Goal: Task Accomplishment & Management: Manage account settings

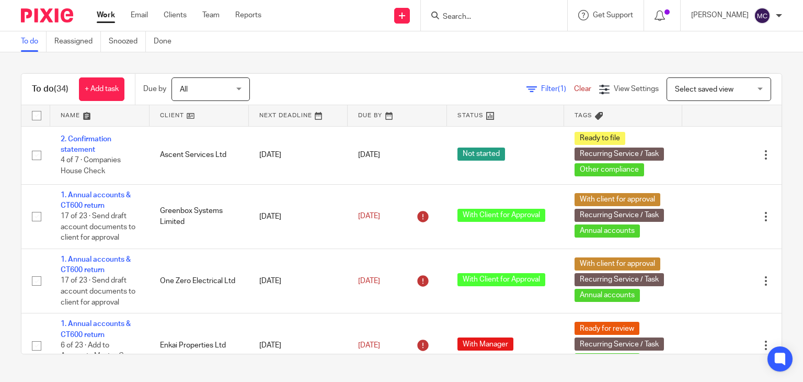
click at [479, 15] on input "Search" at bounding box center [489, 17] width 94 height 9
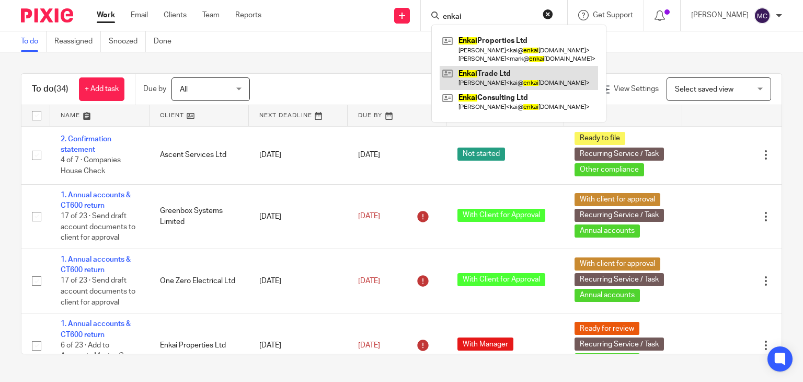
type input "enkai"
click at [215, 15] on link "Team" at bounding box center [210, 15] width 17 height 10
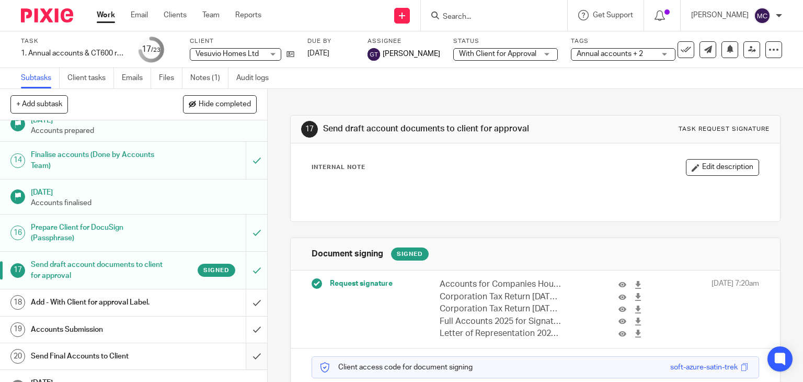
scroll to position [524, 0]
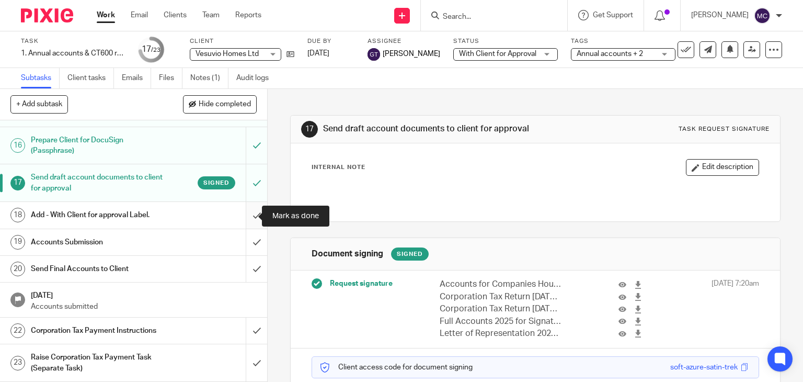
click at [253, 214] on input "submit" at bounding box center [133, 215] width 267 height 26
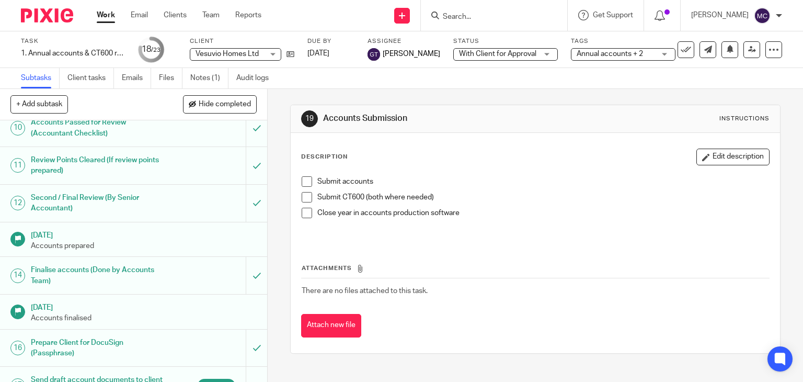
scroll to position [524, 0]
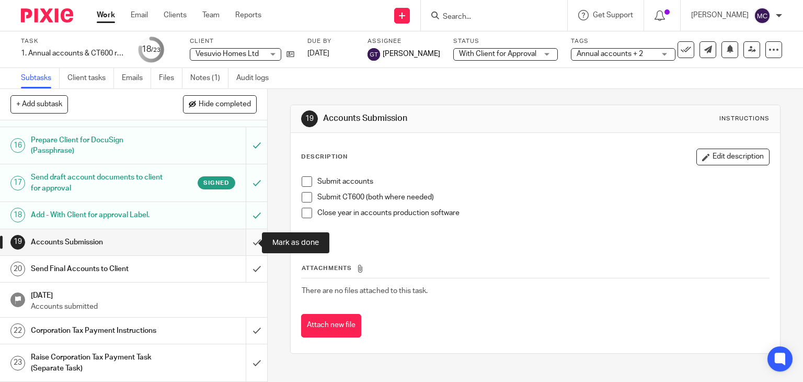
click at [241, 241] on input "submit" at bounding box center [133, 242] width 267 height 26
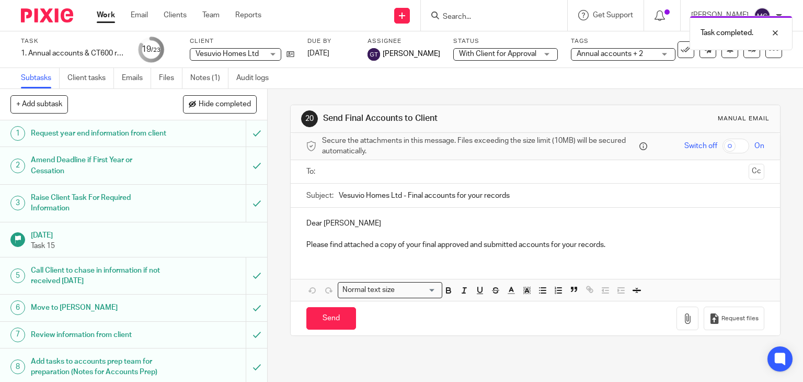
click at [310, 225] on p "Dear Berlinda" at bounding box center [535, 223] width 459 height 10
click at [341, 170] on input "text" at bounding box center [535, 172] width 419 height 12
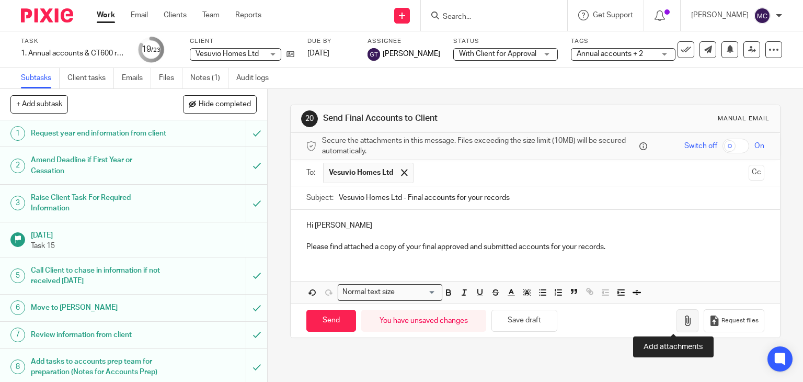
click at [677, 313] on button "button" at bounding box center [688, 321] width 22 height 24
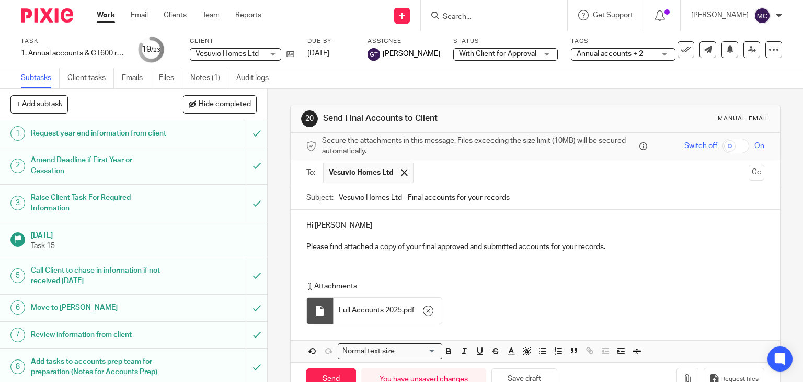
scroll to position [29, 0]
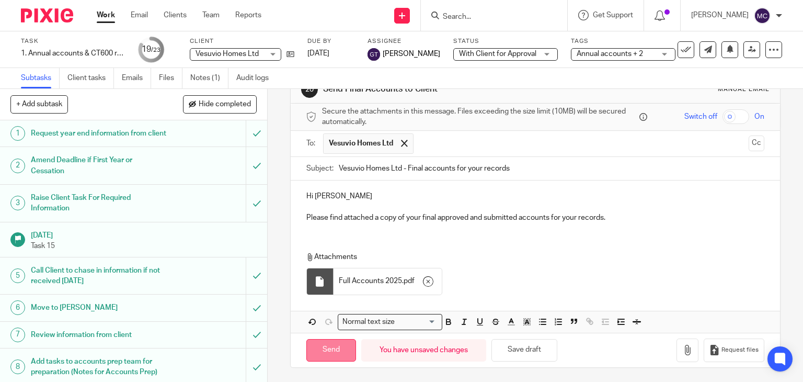
click at [333, 348] on input "Send" at bounding box center [331, 350] width 50 height 22
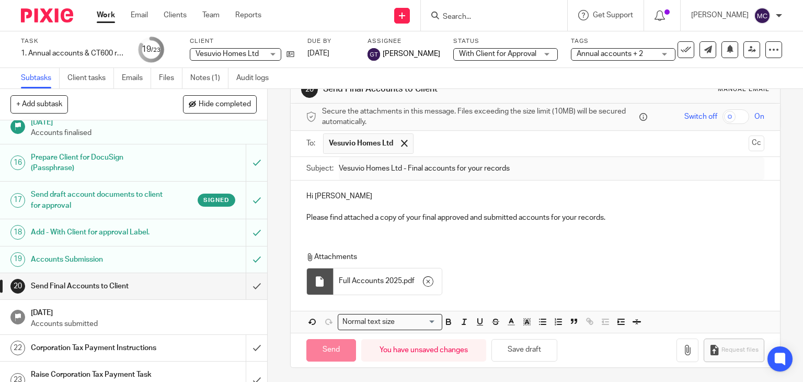
type input "Sent"
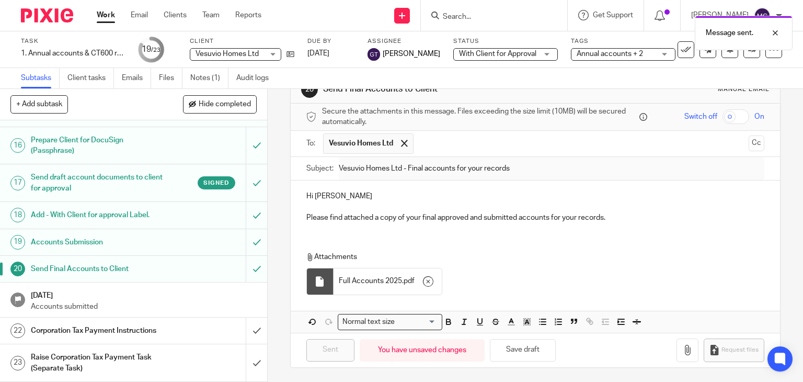
scroll to position [524, 0]
click at [167, 331] on div "Corporation Tax Payment Instructions" at bounding box center [133, 331] width 204 height 16
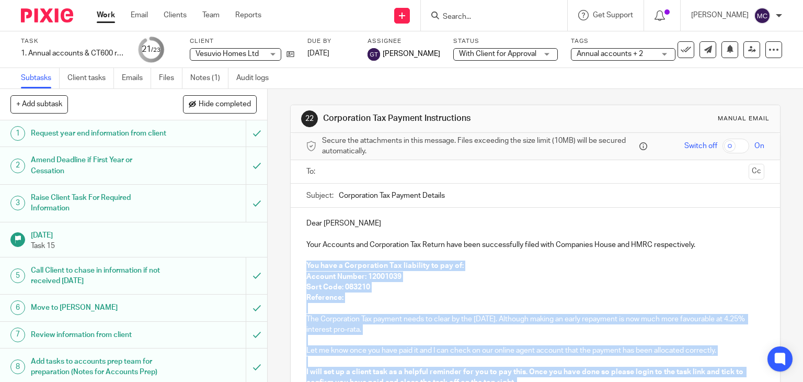
scroll to position [149, 0]
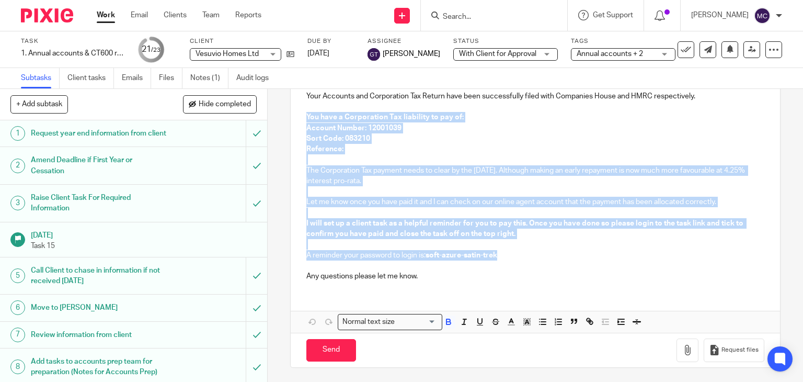
drag, startPoint x: 303, startPoint y: 264, endPoint x: 504, endPoint y: 252, distance: 201.6
click at [504, 252] on div "Dear Berlinda Your Accounts and Corporation Tax Return have been successfully f…" at bounding box center [536, 174] width 490 height 230
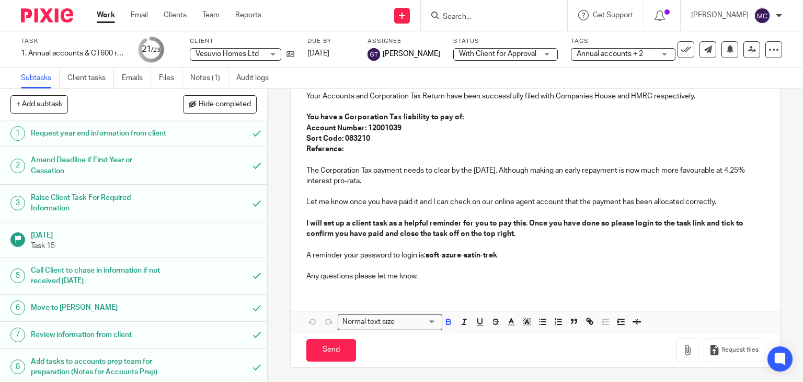
scroll to position [69, 0]
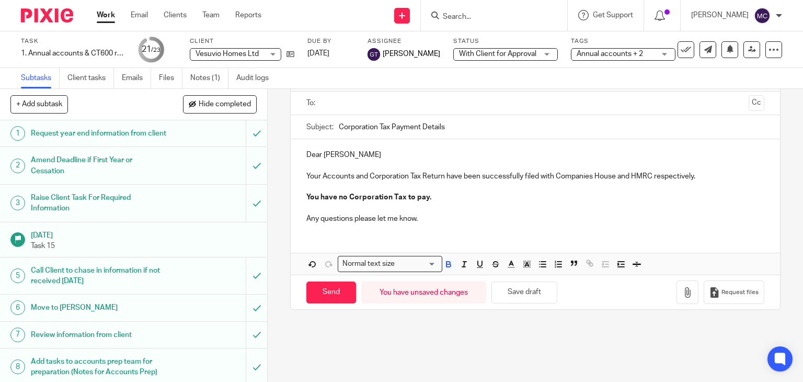
click at [391, 106] on input "text" at bounding box center [535, 103] width 419 height 12
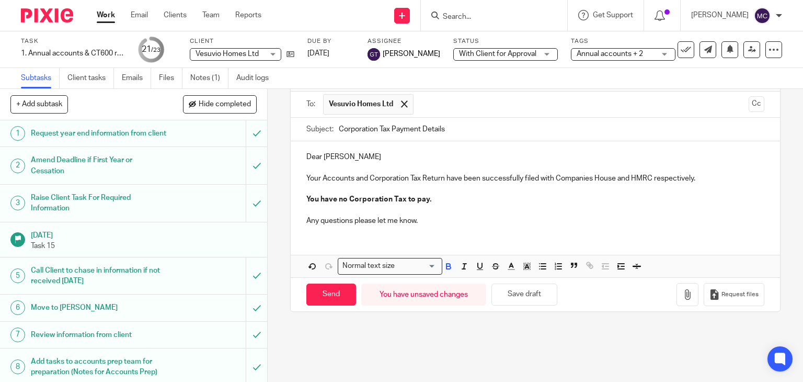
click at [393, 129] on input "Corporation Tax Payment Details" at bounding box center [552, 130] width 426 height 24
type input "Corporation Tax Details"
click at [307, 153] on p "Dear Berlinda" at bounding box center [535, 157] width 459 height 10
click at [307, 153] on form "Secure the attachments in this message. Files exceeding the size limit (10MB) w…" at bounding box center [536, 187] width 490 height 247
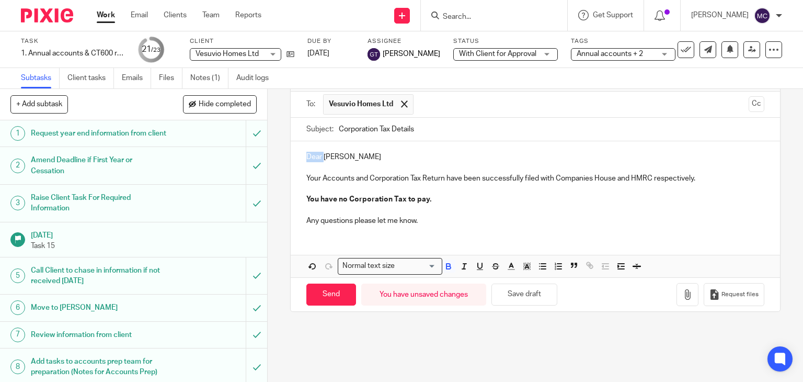
scroll to position [13, 0]
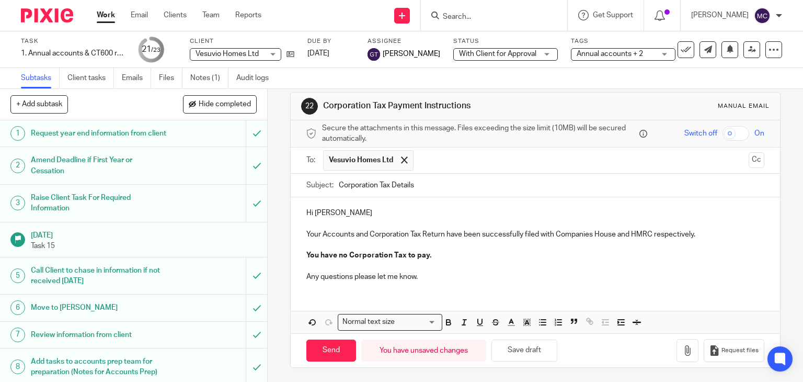
click at [339, 211] on p "Hi Berlinda" at bounding box center [535, 213] width 459 height 10
click at [434, 256] on p "You have no Corporation Tax to pay." at bounding box center [535, 255] width 459 height 10
click at [424, 273] on p "Any questions please let me know." at bounding box center [535, 276] width 459 height 10
click at [336, 352] on input "Send" at bounding box center [331, 350] width 50 height 22
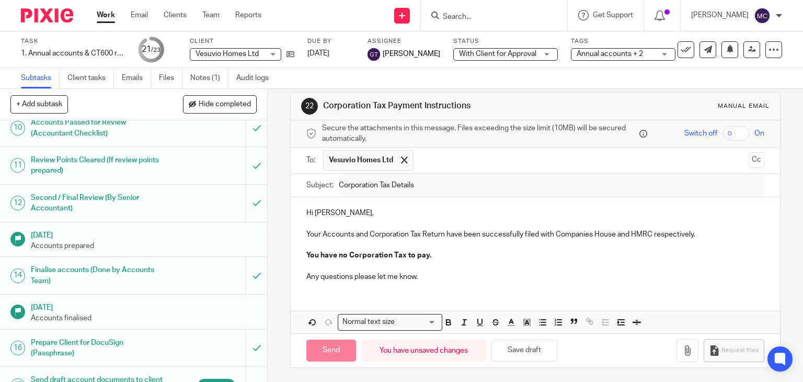
type input "Sent"
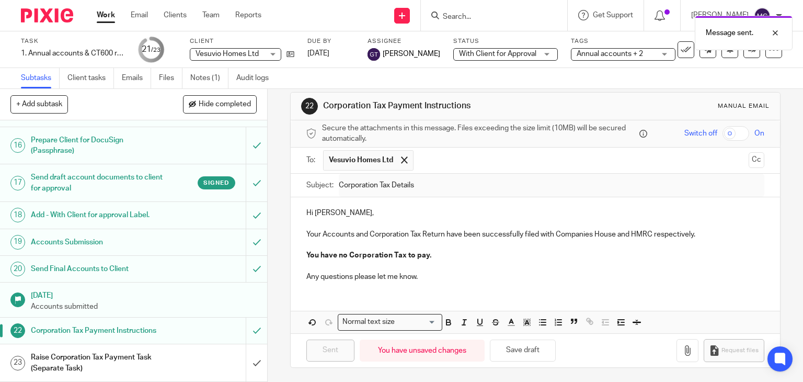
scroll to position [524, 0]
click at [246, 363] on input "submit" at bounding box center [133, 362] width 267 height 37
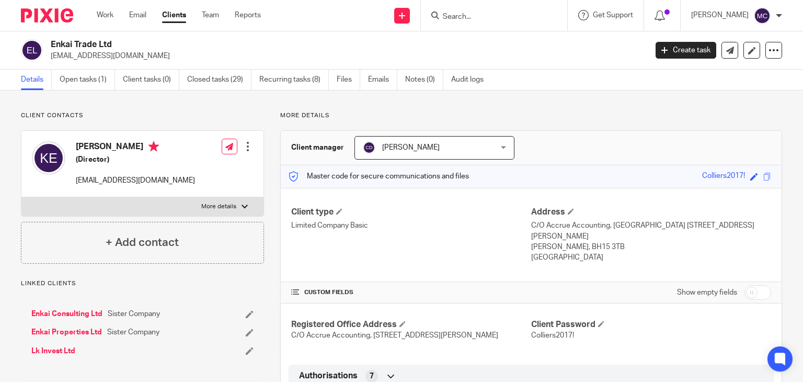
click at [445, 20] on input "Search" at bounding box center [489, 17] width 94 height 9
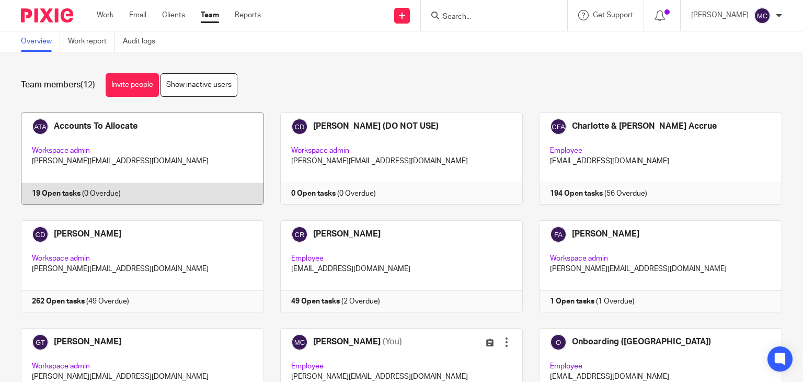
click at [173, 141] on link at bounding box center [134, 158] width 259 height 92
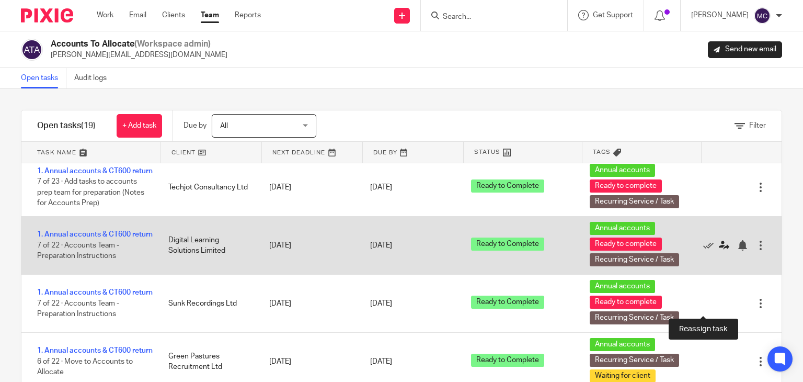
scroll to position [261, 0]
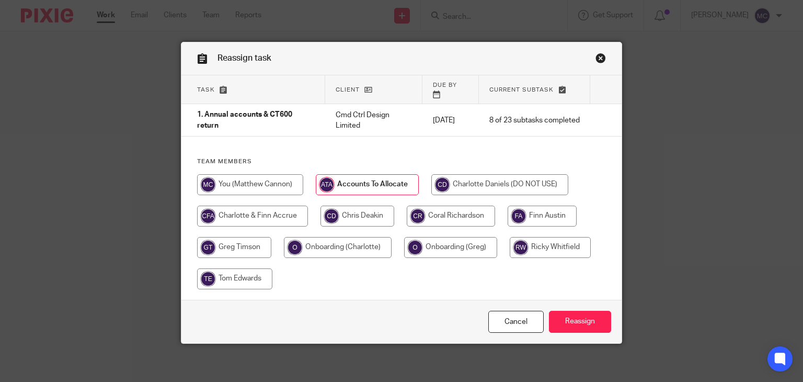
click at [262, 174] on input "radio" at bounding box center [250, 184] width 106 height 21
radio input "true"
click at [573, 312] on input "Reassign" at bounding box center [580, 322] width 62 height 22
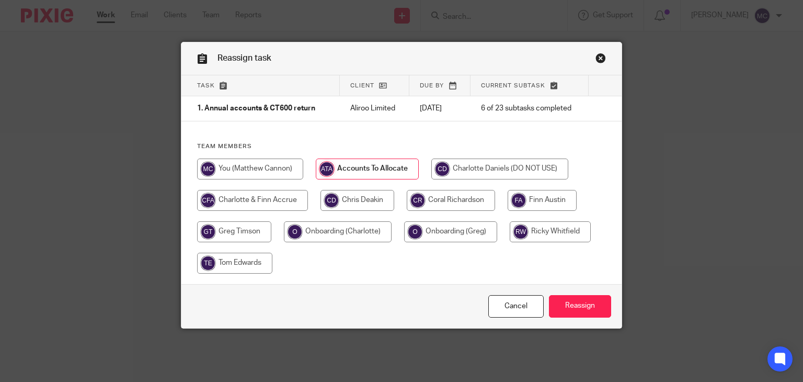
click at [250, 168] on input "radio" at bounding box center [250, 168] width 106 height 21
radio input "true"
click at [590, 304] on input "Reassign" at bounding box center [580, 306] width 62 height 22
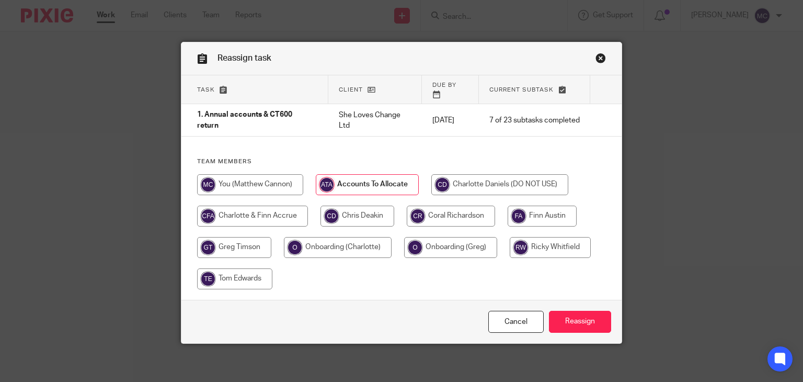
click at [267, 178] on input "radio" at bounding box center [250, 184] width 106 height 21
radio input "true"
drag, startPoint x: 574, startPoint y: 318, endPoint x: 502, endPoint y: 210, distance: 130.2
click at [574, 316] on input "Reassign" at bounding box center [580, 322] width 62 height 22
click at [257, 174] on input "radio" at bounding box center [250, 184] width 106 height 21
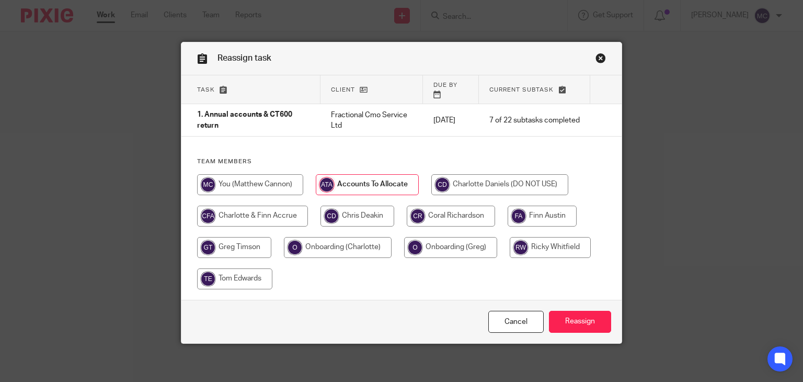
radio input "true"
click at [578, 315] on input "Reassign" at bounding box center [580, 322] width 62 height 22
click at [259, 186] on input "radio" at bounding box center [250, 184] width 106 height 21
radio input "true"
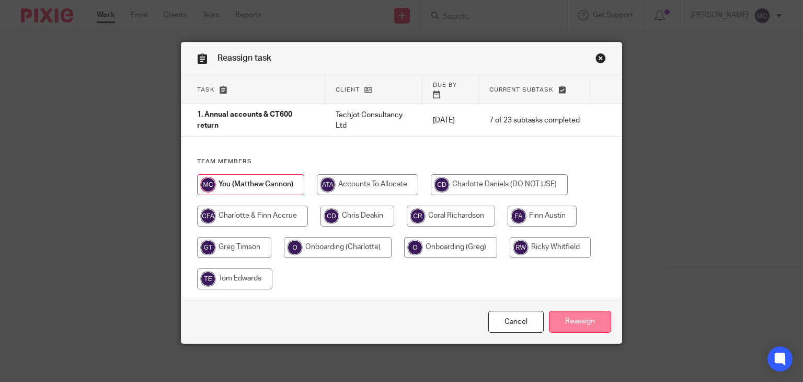
click at [579, 313] on input "Reassign" at bounding box center [580, 322] width 62 height 22
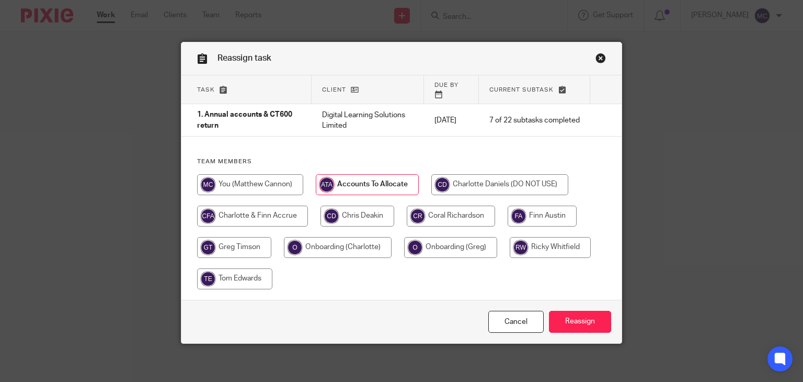
click at [256, 182] on input "radio" at bounding box center [250, 184] width 106 height 21
radio input "true"
click at [576, 317] on input "Reassign" at bounding box center [580, 322] width 62 height 22
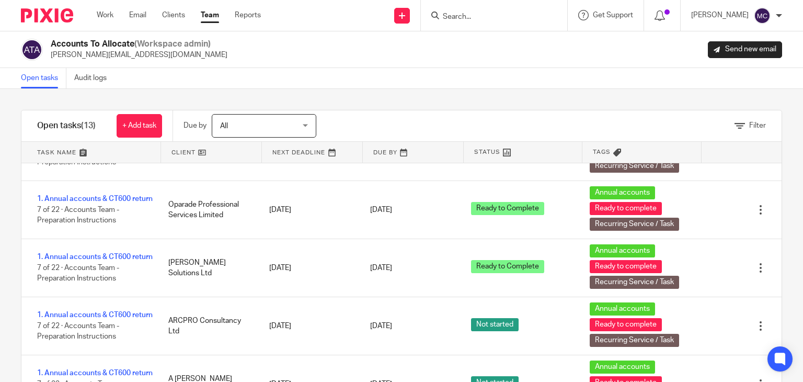
scroll to position [50, 0]
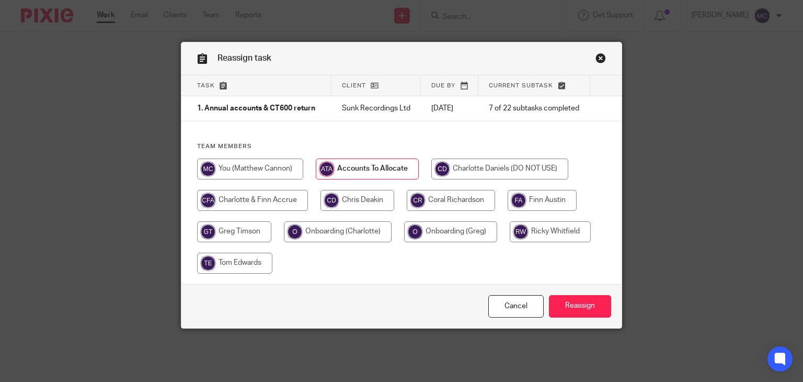
click at [258, 168] on input "radio" at bounding box center [250, 168] width 106 height 21
radio input "true"
click at [563, 314] on input "Reassign" at bounding box center [580, 306] width 62 height 22
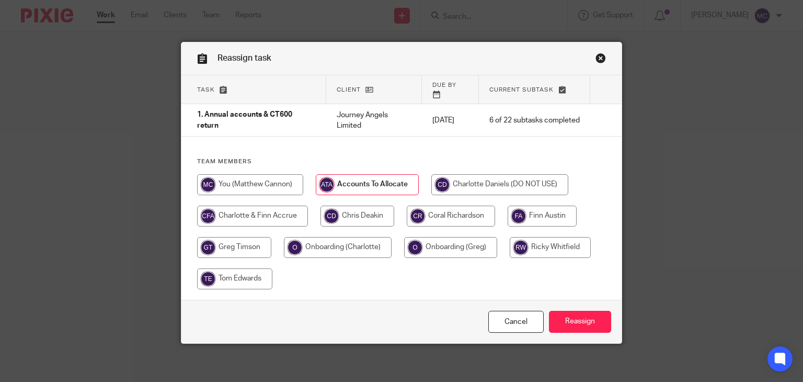
click at [248, 180] on input "radio" at bounding box center [250, 184] width 106 height 21
radio input "true"
drag, startPoint x: 604, startPoint y: 314, endPoint x: 492, endPoint y: 220, distance: 145.9
click at [603, 314] on input "Reassign" at bounding box center [580, 322] width 62 height 22
drag, startPoint x: 274, startPoint y: 165, endPoint x: 320, endPoint y: 189, distance: 51.7
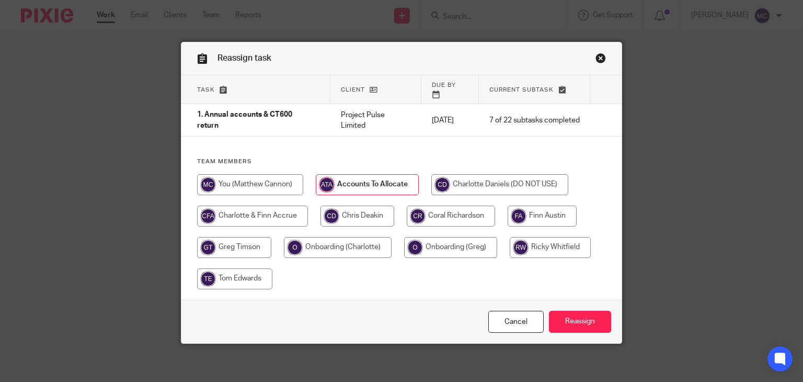
click at [275, 166] on div "Team members" at bounding box center [401, 228] width 441 height 142
click at [273, 174] on input "radio" at bounding box center [250, 184] width 106 height 21
radio input "true"
click at [567, 312] on input "Reassign" at bounding box center [580, 322] width 62 height 22
click at [260, 174] on input "radio" at bounding box center [250, 184] width 106 height 21
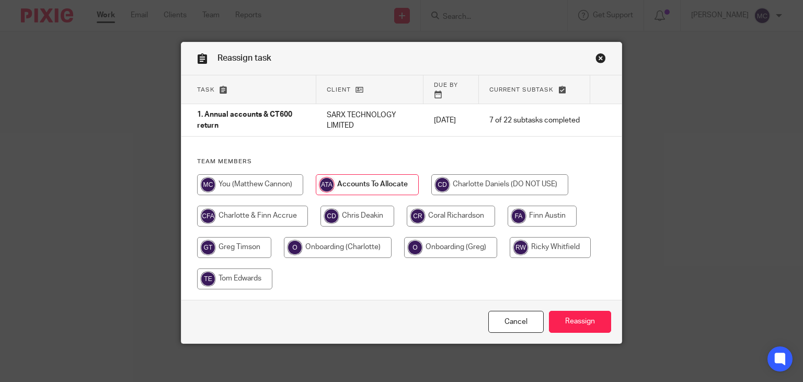
radio input "true"
click at [574, 313] on input "Reassign" at bounding box center [580, 322] width 62 height 22
click at [302, 178] on div at bounding box center [401, 236] width 409 height 125
click at [245, 181] on input "radio" at bounding box center [250, 184] width 106 height 21
radio input "true"
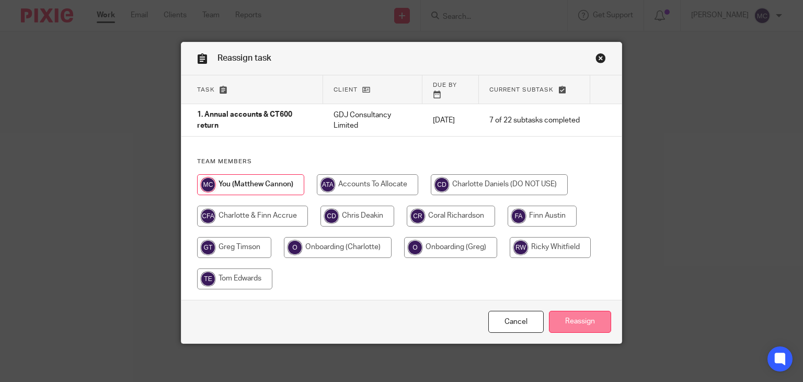
click at [574, 311] on input "Reassign" at bounding box center [580, 322] width 62 height 22
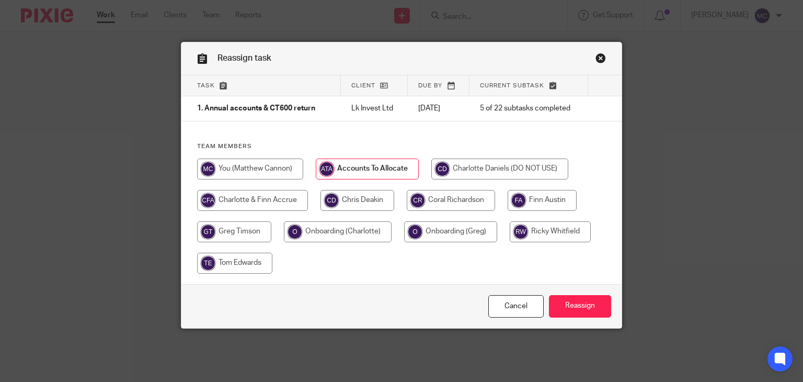
click at [276, 180] on div at bounding box center [401, 220] width 409 height 125
click at [279, 174] on input "radio" at bounding box center [250, 168] width 106 height 21
radio input "true"
click at [599, 310] on input "Reassign" at bounding box center [580, 306] width 62 height 22
click at [268, 169] on input "radio" at bounding box center [250, 168] width 106 height 21
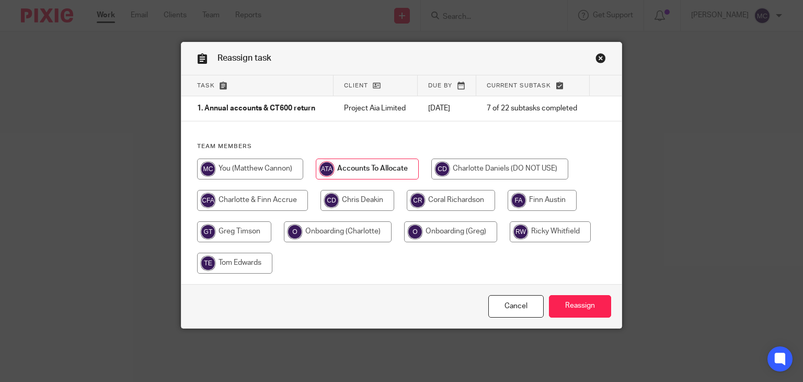
radio input "true"
click at [585, 308] on input "Reassign" at bounding box center [580, 306] width 62 height 22
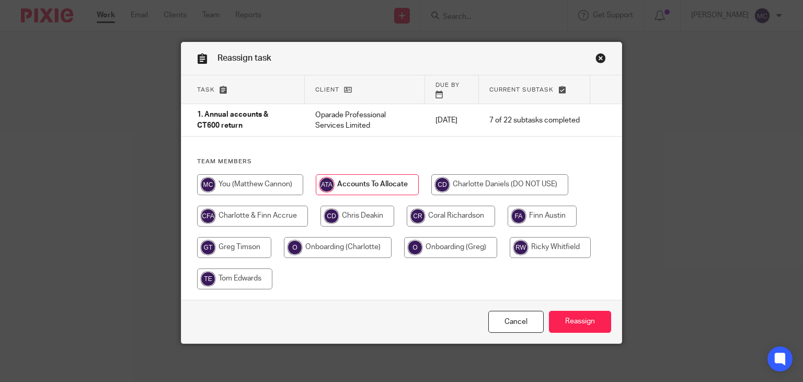
click at [277, 179] on input "radio" at bounding box center [250, 184] width 106 height 21
radio input "true"
click at [583, 312] on input "Reassign" at bounding box center [580, 322] width 62 height 22
drag, startPoint x: 249, startPoint y: 172, endPoint x: 390, endPoint y: 243, distance: 157.4
click at [249, 174] on input "radio" at bounding box center [250, 184] width 106 height 21
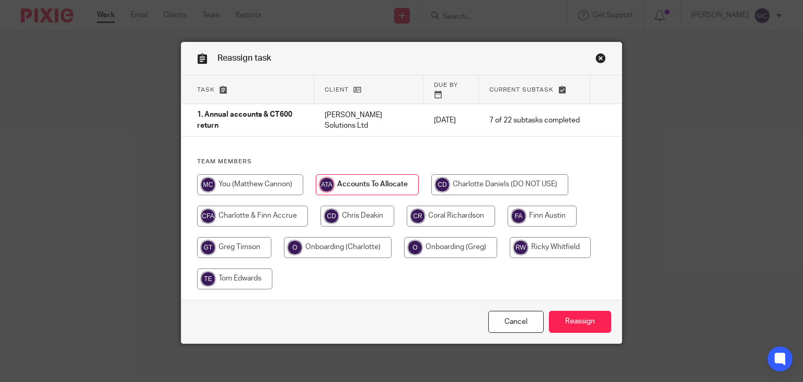
radio input "true"
click at [586, 315] on input "Reassign" at bounding box center [580, 322] width 62 height 22
drag, startPoint x: 261, startPoint y: 172, endPoint x: 389, endPoint y: 239, distance: 144.8
click at [267, 174] on input "radio" at bounding box center [250, 184] width 106 height 21
radio input "true"
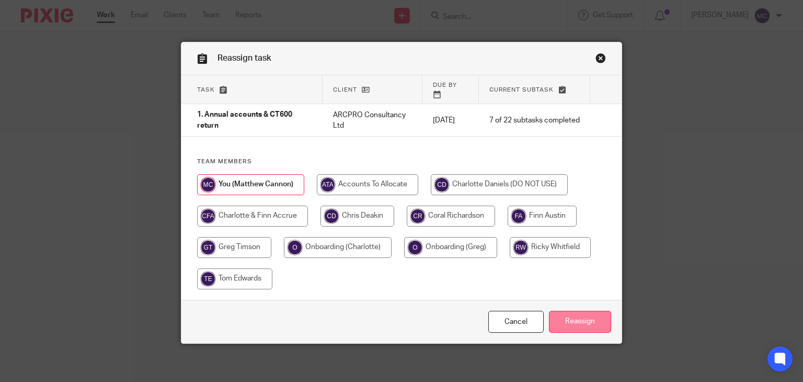
click at [561, 314] on input "Reassign" at bounding box center [580, 322] width 62 height 22
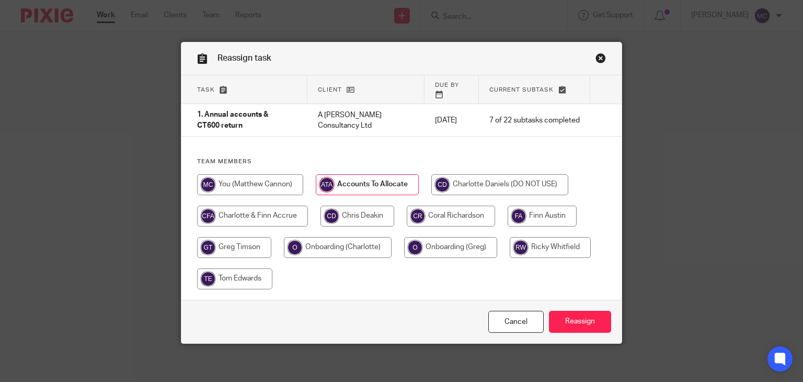
click at [283, 174] on input "radio" at bounding box center [250, 184] width 106 height 21
radio input "true"
click at [563, 311] on input "Reassign" at bounding box center [580, 322] width 62 height 22
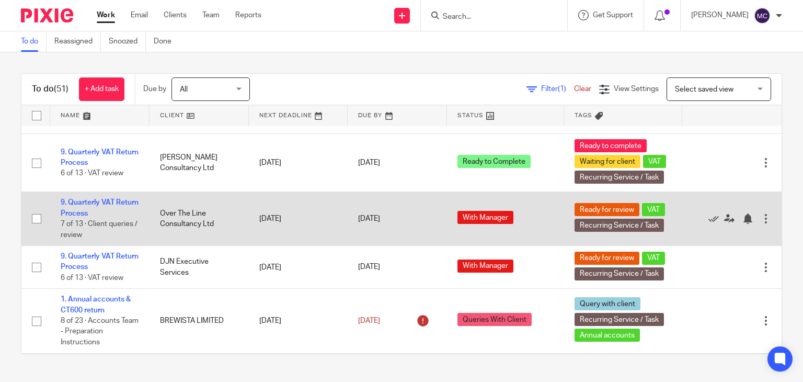
scroll to position [471, 0]
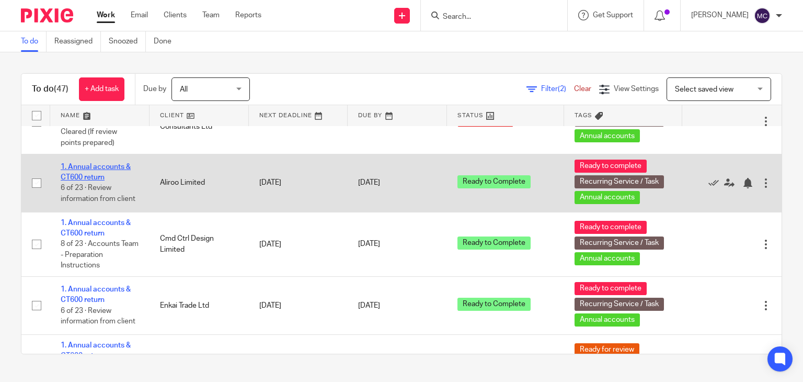
scroll to position [1412, 0]
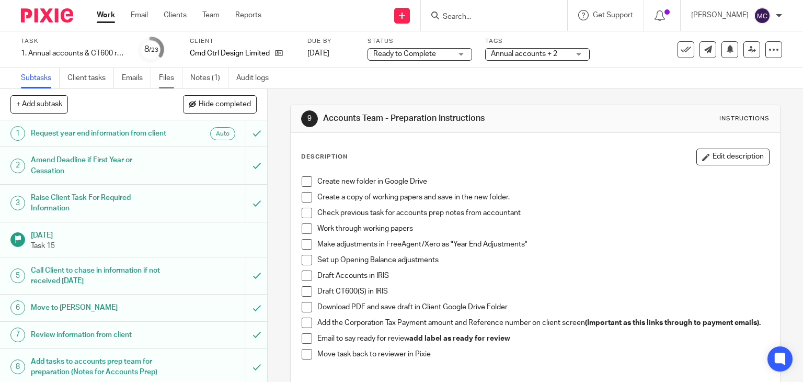
click at [161, 82] on link "Files" at bounding box center [171, 78] width 24 height 20
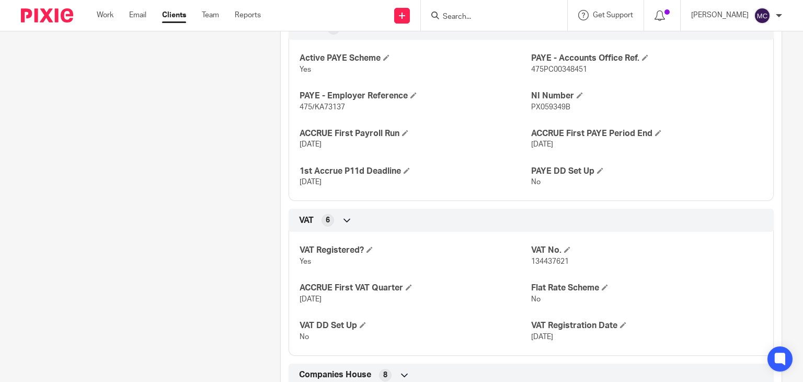
scroll to position [837, 0]
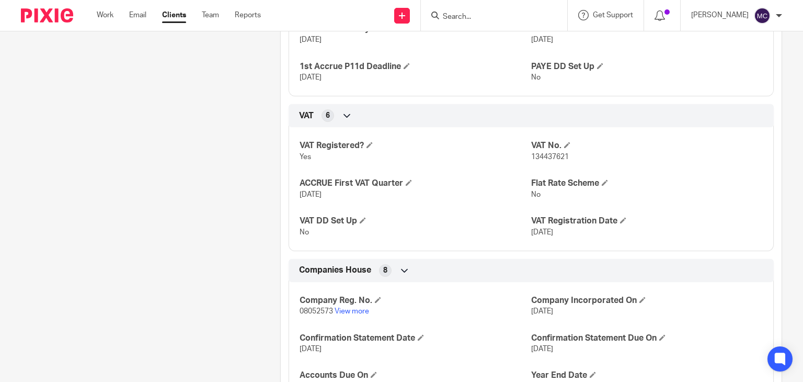
click at [312, 315] on span "08052573" at bounding box center [316, 310] width 33 height 7
copy p "08052573"
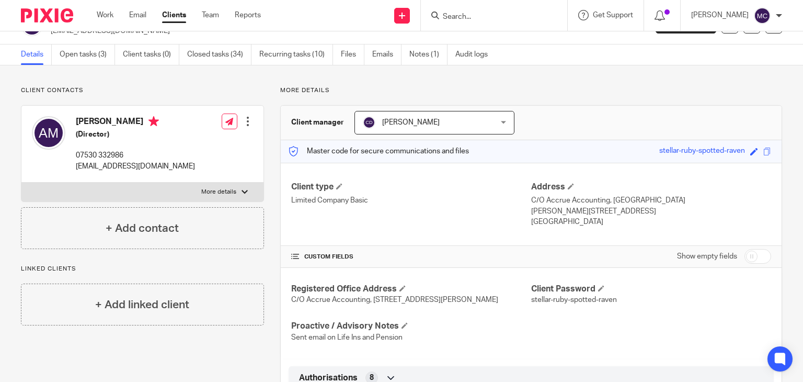
scroll to position [0, 0]
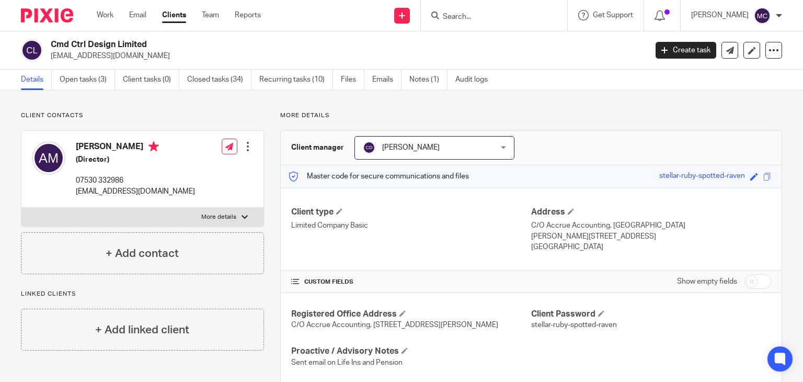
click at [458, 13] on input "Search" at bounding box center [489, 17] width 94 height 9
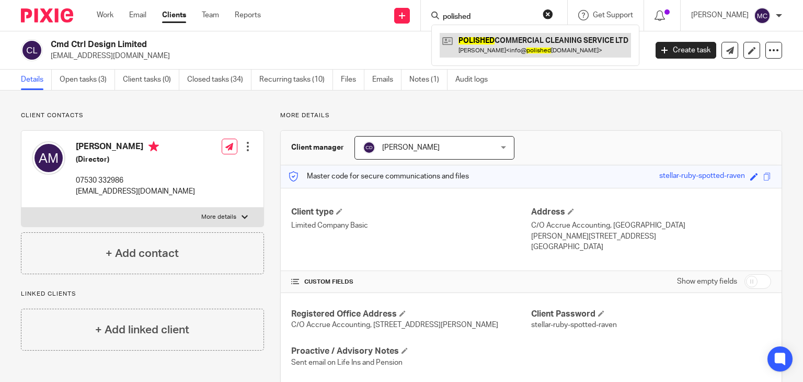
type input "polished"
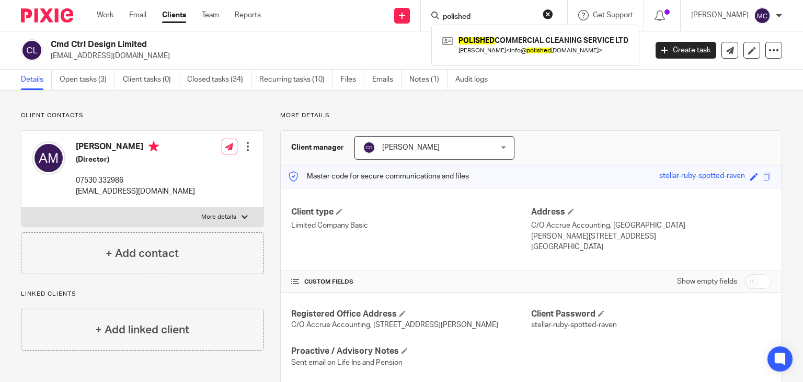
click at [354, 47] on h2 "Cmd Ctrl Design Limited" at bounding box center [287, 44] width 472 height 11
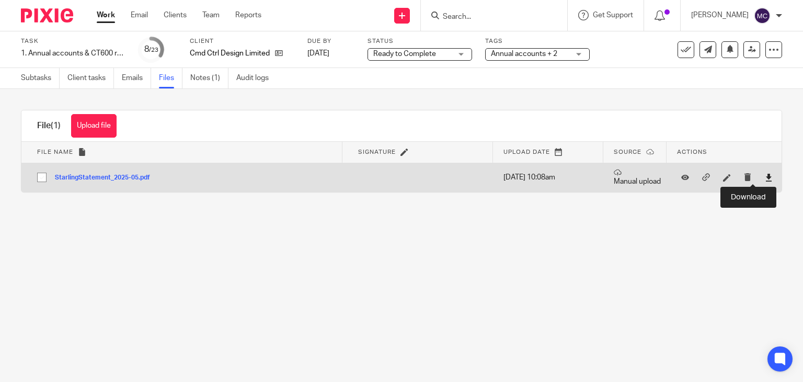
click at [765, 175] on icon at bounding box center [769, 178] width 8 height 8
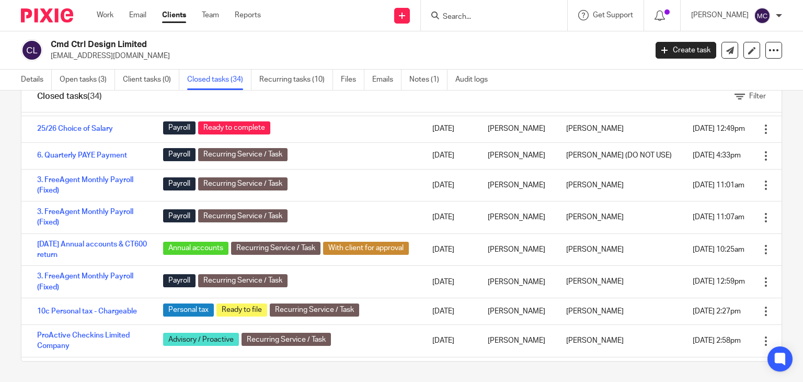
scroll to position [523, 0]
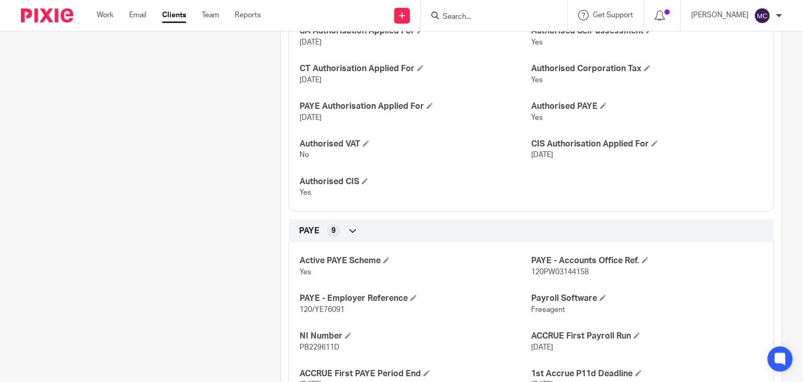
scroll to position [366, 0]
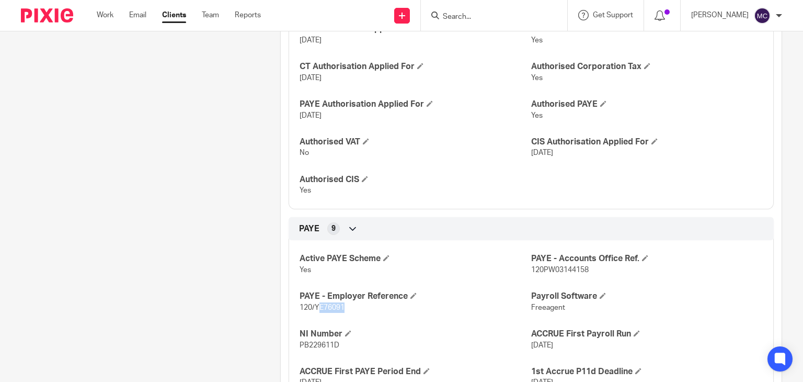
drag, startPoint x: 314, startPoint y: 308, endPoint x: 347, endPoint y: 306, distance: 32.5
click at [347, 306] on p "120/YE76091" at bounding box center [416, 307] width 232 height 10
click at [355, 308] on p "120/YE76091" at bounding box center [416, 307] width 232 height 10
drag, startPoint x: 312, startPoint y: 306, endPoint x: 346, endPoint y: 306, distance: 34.0
click at [346, 306] on p "120/YE76091" at bounding box center [416, 307] width 232 height 10
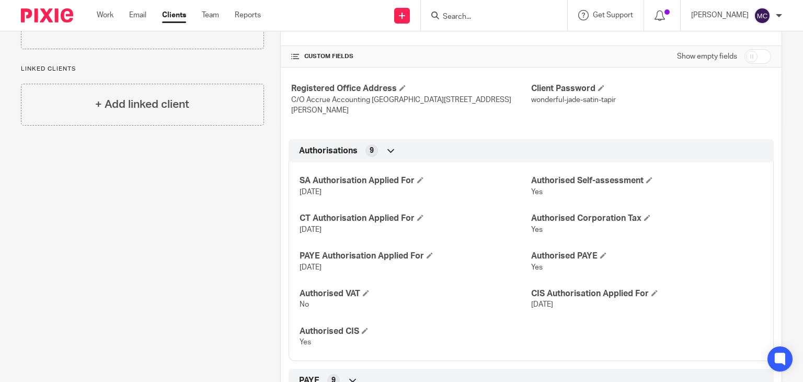
scroll to position [0, 0]
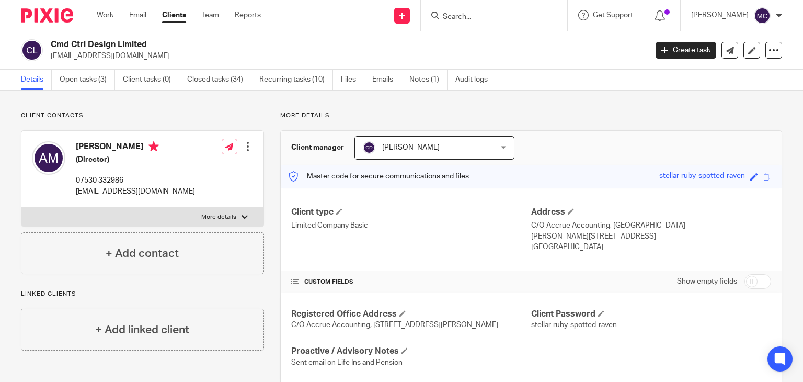
click at [405, 79] on ul "Details Open tasks (3) Client tasks (0) Closed tasks (34) Recurring tasks (10) …" at bounding box center [262, 80] width 483 height 20
click at [412, 78] on link "Notes (1)" at bounding box center [428, 80] width 38 height 20
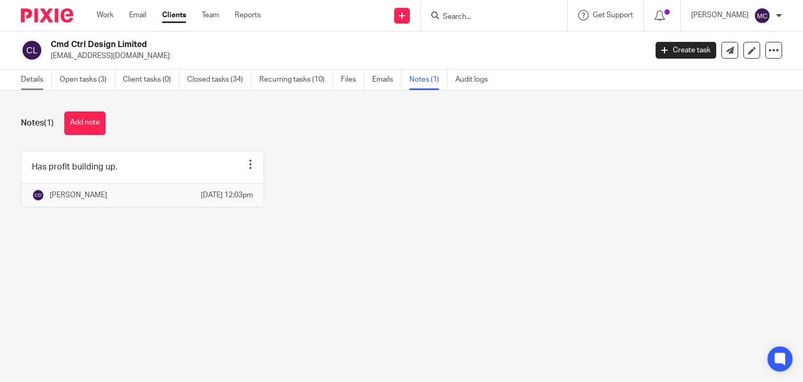
click at [50, 74] on link "Details" at bounding box center [36, 80] width 31 height 20
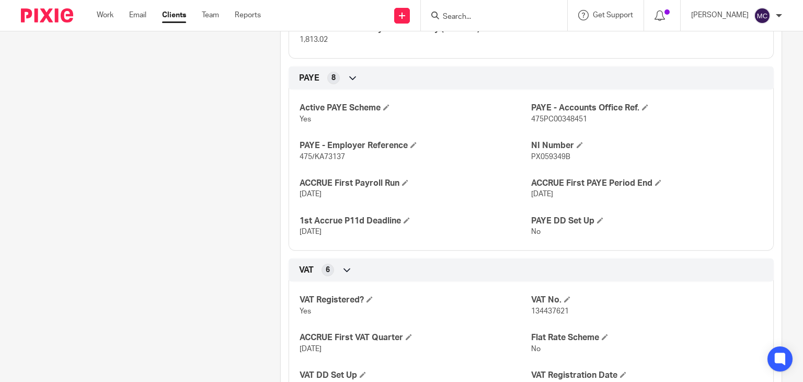
scroll to position [784, 0]
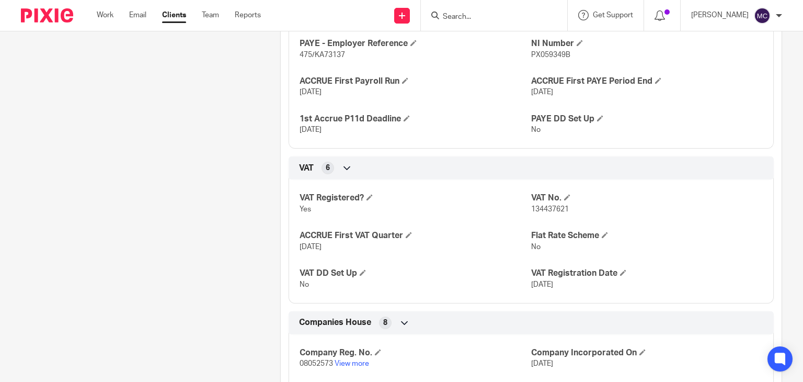
click at [538, 213] on span "134437621" at bounding box center [550, 209] width 38 height 7
copy span "134437621"
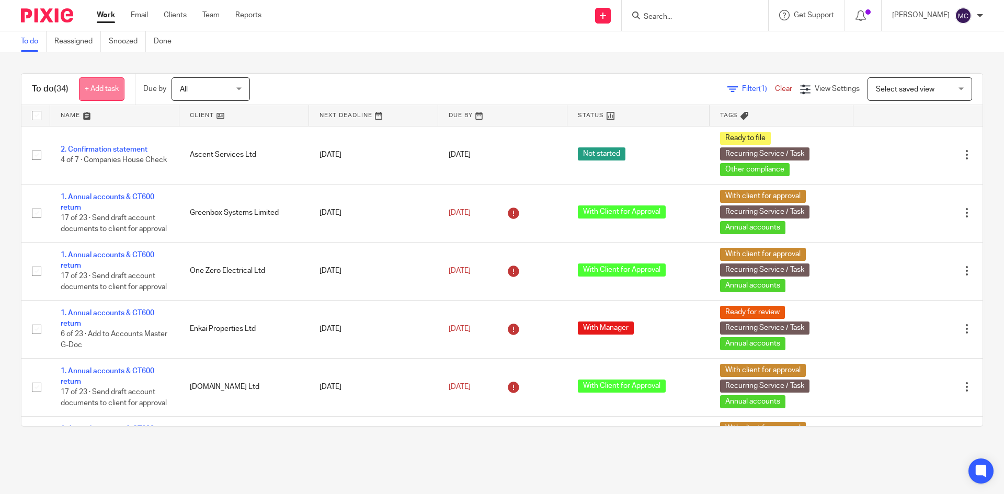
click at [101, 92] on link "+ Add task" at bounding box center [101, 89] width 45 height 24
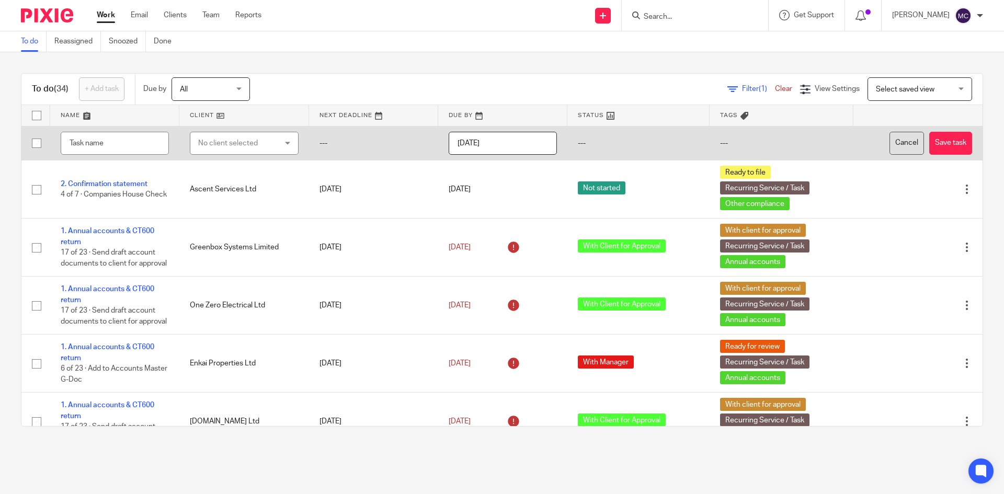
click at [889, 139] on button "Cancel" at bounding box center [906, 144] width 35 height 24
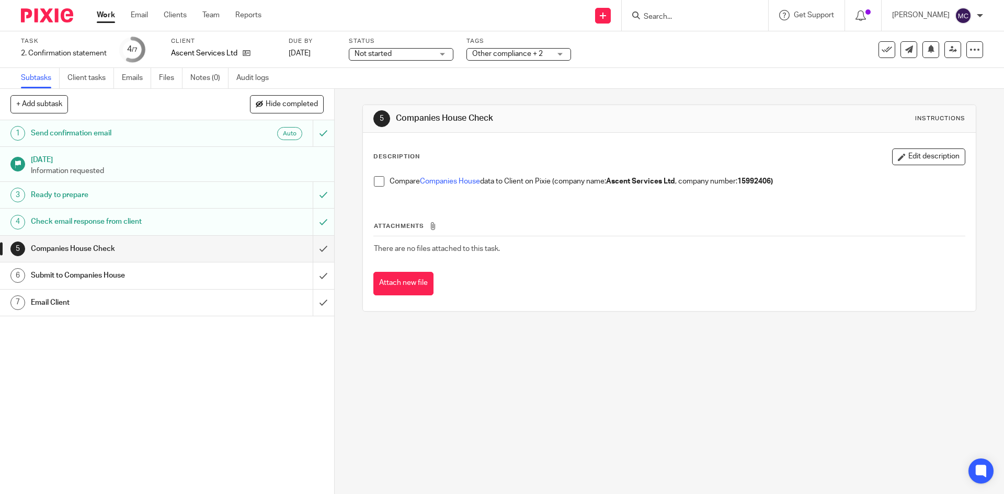
click at [244, 51] on icon at bounding box center [247, 53] width 8 height 8
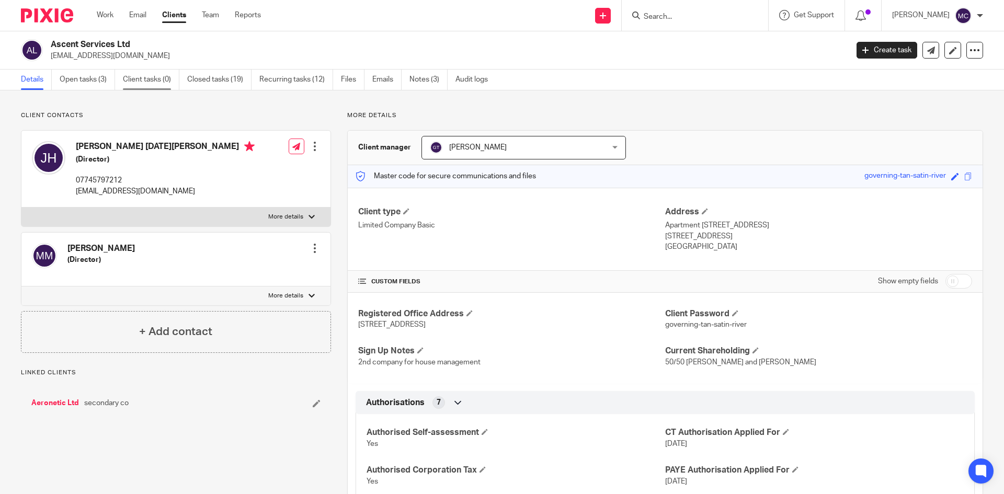
click at [127, 82] on link "Client tasks (0)" at bounding box center [151, 80] width 56 height 20
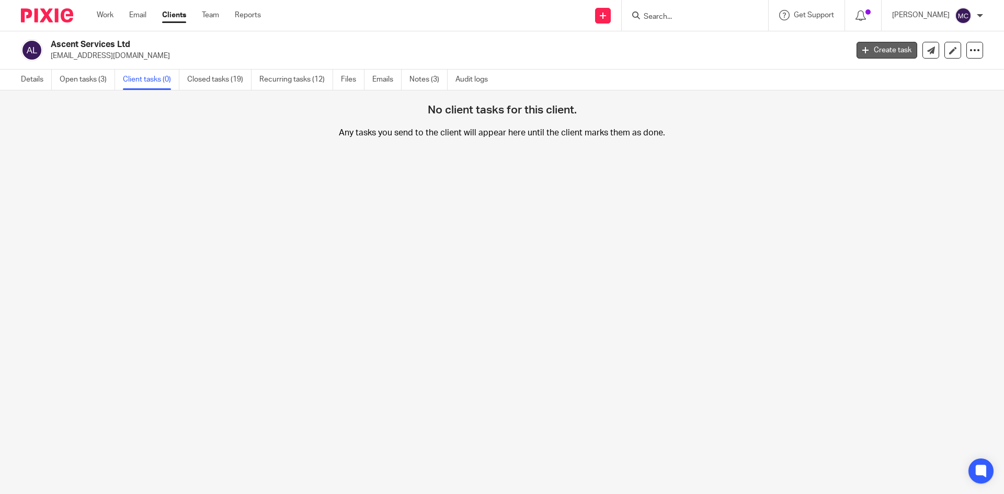
click at [883, 52] on link "Create task" at bounding box center [887, 50] width 61 height 17
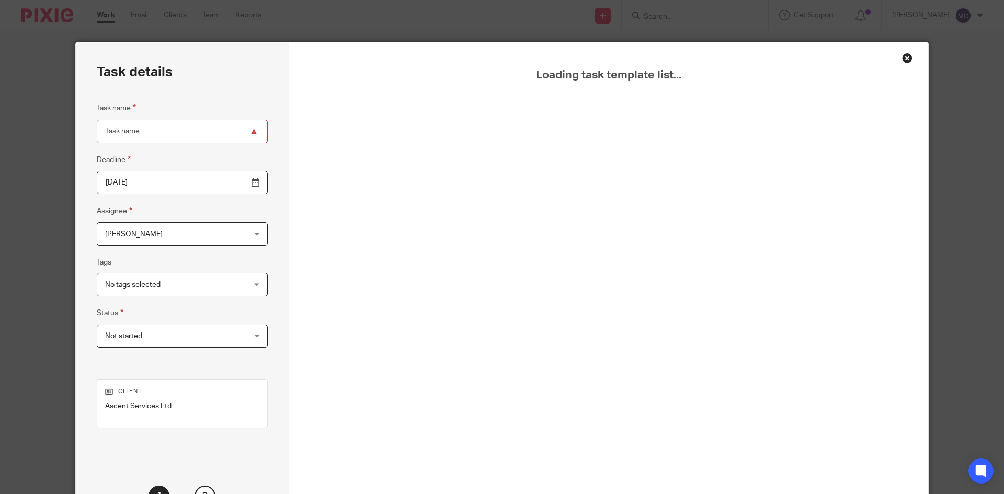
click at [902, 58] on div "Close this dialog window" at bounding box center [907, 58] width 10 height 10
